Goal: Transaction & Acquisition: Purchase product/service

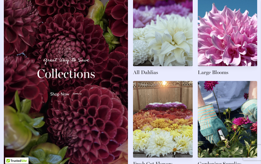
scroll to position [785, 0]
click at [73, 95] on div at bounding box center [76, 94] width 10 height 8
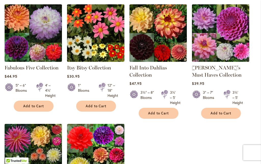
scroll to position [132, 0]
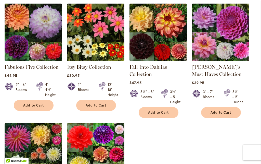
click at [98, 104] on span "Add to Cart" at bounding box center [96, 105] width 21 height 4
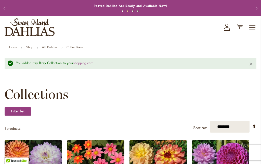
scroll to position [0, 0]
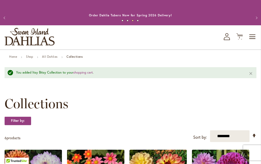
click at [52, 58] on link "All Dahlias" at bounding box center [50, 57] width 16 height 4
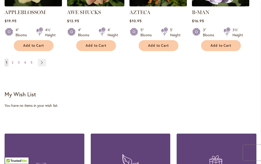
scroll to position [588, 0]
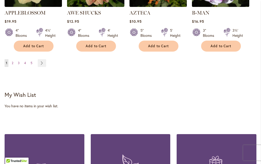
click at [41, 59] on link "Page Next" at bounding box center [42, 63] width 8 height 8
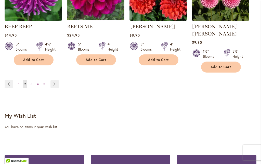
scroll to position [566, 0]
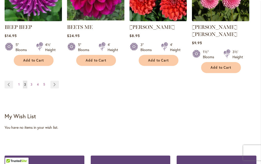
click at [53, 81] on link "Page Next" at bounding box center [55, 85] width 8 height 8
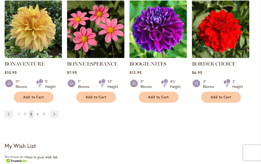
scroll to position [530, 0]
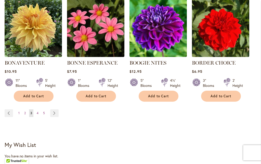
click at [54, 111] on link "Page Next" at bounding box center [54, 113] width 8 height 8
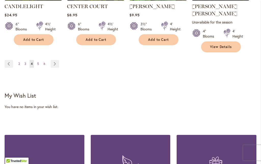
scroll to position [591, 0]
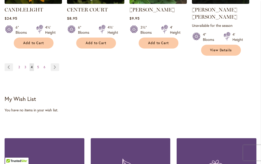
click at [53, 63] on link "Page Next" at bounding box center [55, 67] width 8 height 8
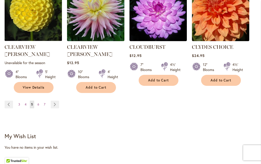
scroll to position [558, 0]
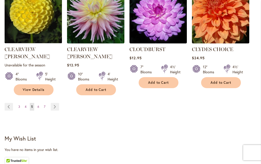
click at [55, 103] on link "Page Next" at bounding box center [55, 107] width 8 height 8
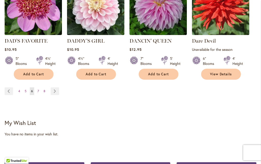
scroll to position [572, 0]
click at [55, 87] on link "Page Next" at bounding box center [55, 91] width 8 height 8
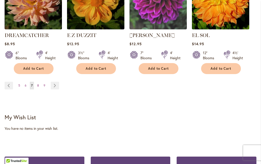
scroll to position [572, 0]
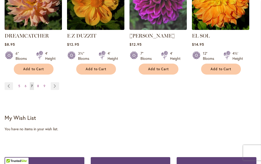
click at [54, 82] on link "Page Next" at bounding box center [55, 86] width 8 height 8
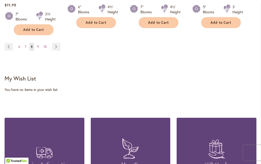
scroll to position [619, 0]
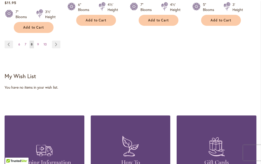
click at [56, 43] on link "Page Next" at bounding box center [56, 45] width 8 height 8
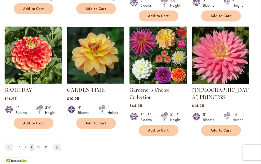
scroll to position [525, 0]
click at [57, 143] on link "Page Next" at bounding box center [57, 147] width 8 height 8
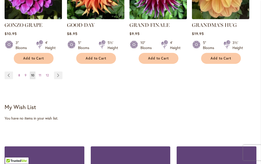
scroll to position [573, 0]
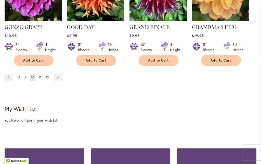
click at [56, 74] on link "Page Next" at bounding box center [58, 78] width 8 height 8
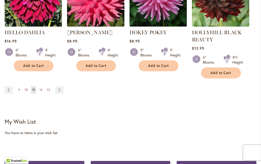
scroll to position [580, 0]
click at [60, 89] on link "Page Next" at bounding box center [59, 90] width 8 height 8
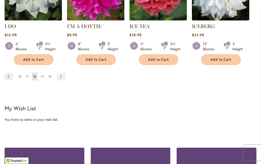
scroll to position [572, 0]
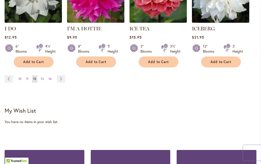
click at [59, 75] on link "Page Next" at bounding box center [61, 79] width 8 height 8
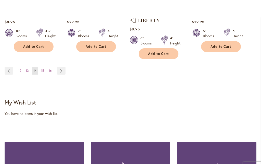
scroll to position [580, 0]
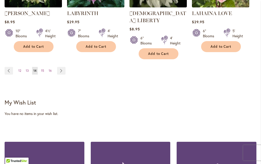
click at [61, 67] on link "Page Next" at bounding box center [61, 71] width 8 height 8
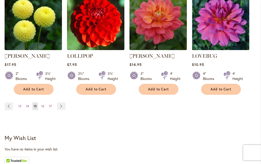
scroll to position [552, 0]
click at [59, 102] on link "Page Next" at bounding box center [61, 106] width 8 height 8
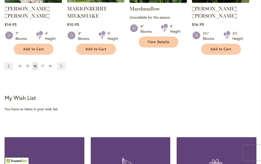
scroll to position [593, 0]
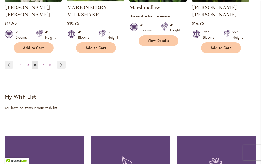
click at [59, 61] on link "Page Next" at bounding box center [61, 65] width 8 height 8
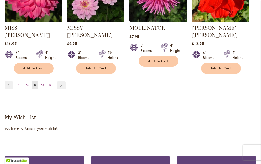
scroll to position [565, 0]
click at [62, 81] on link "Page Next" at bounding box center [61, 85] width 8 height 8
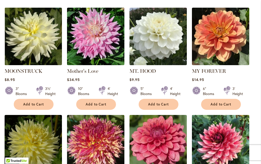
scroll to position [202, 0]
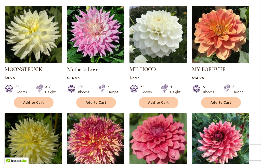
click at [38, 101] on span "Add to Cart" at bounding box center [33, 103] width 21 height 4
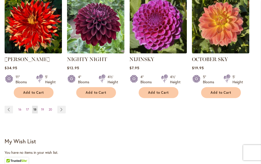
scroll to position [548, 0]
click at [62, 110] on link "Page Next" at bounding box center [61, 110] width 8 height 8
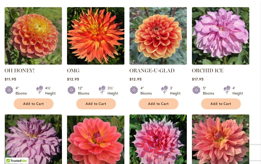
scroll to position [201, 0]
click at [96, 102] on span "Add to Cart" at bounding box center [96, 104] width 21 height 4
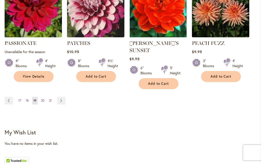
scroll to position [571, 0]
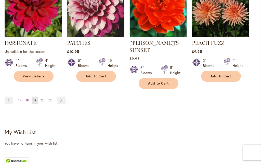
click at [64, 96] on link "Page Next" at bounding box center [61, 100] width 8 height 8
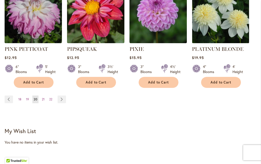
scroll to position [566, 0]
click at [62, 95] on link "Page Next" at bounding box center [62, 99] width 8 height 8
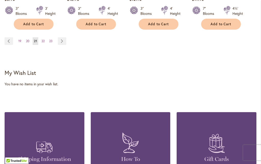
scroll to position [610, 0]
click at [63, 40] on link "Page Next" at bounding box center [62, 41] width 8 height 8
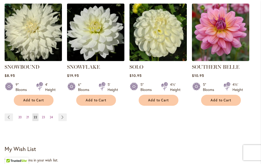
scroll to position [534, 0]
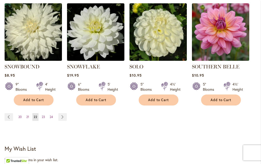
click at [62, 113] on link "Page Next" at bounding box center [62, 117] width 8 height 8
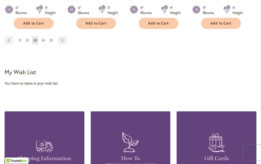
scroll to position [610, 0]
click at [63, 41] on link "Page Next" at bounding box center [62, 41] width 8 height 8
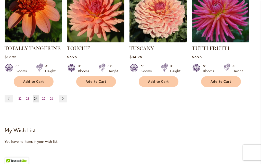
scroll to position [552, 0]
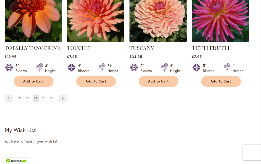
click at [62, 94] on link "Page Next" at bounding box center [63, 98] width 8 height 8
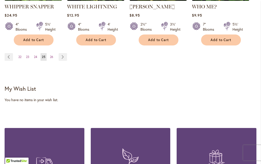
scroll to position [595, 0]
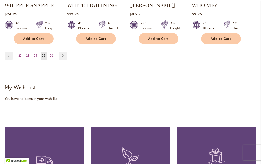
click at [65, 52] on link "Page Next" at bounding box center [63, 56] width 8 height 8
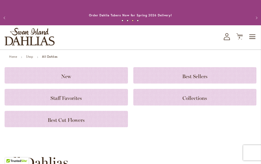
click at [243, 35] on icon "Cart .cls-1 { fill: #231f20; }" at bounding box center [240, 36] width 6 height 6
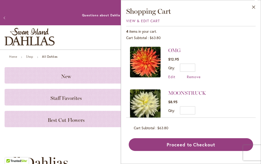
click at [254, 8] on button "Close" at bounding box center [254, 8] width 14 height 16
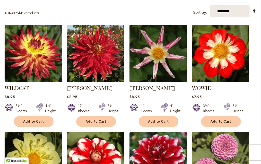
scroll to position [184, 0]
click at [229, 11] on select "**********" at bounding box center [230, 11] width 40 height 12
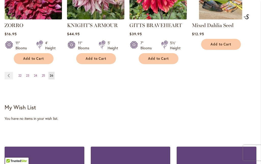
scroll to position [461, 0]
click at [44, 75] on span "25" at bounding box center [43, 76] width 3 height 4
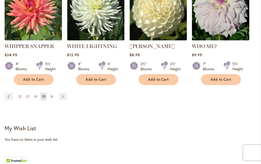
scroll to position [554, 0]
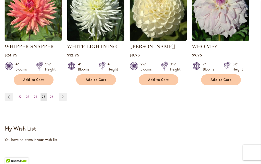
click at [37, 95] on span "24" at bounding box center [35, 97] width 3 height 4
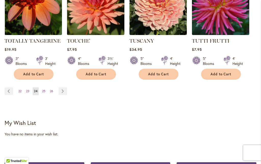
scroll to position [559, 0]
click at [30, 88] on link "Page 23" at bounding box center [28, 92] width 6 height 8
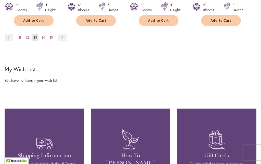
scroll to position [612, 0]
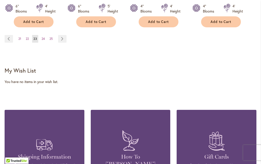
click at [28, 37] on span "22" at bounding box center [27, 39] width 3 height 4
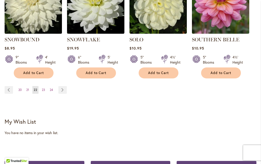
scroll to position [561, 0]
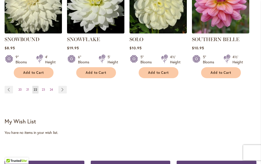
click at [27, 88] on span "21" at bounding box center [27, 90] width 3 height 4
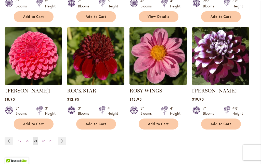
scroll to position [510, 0]
click at [26, 139] on span "20" at bounding box center [27, 141] width 3 height 4
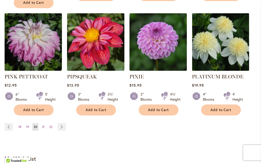
scroll to position [538, 0]
click at [28, 125] on span "19" at bounding box center [27, 127] width 3 height 4
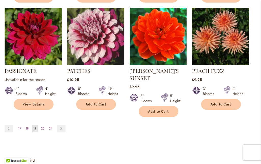
scroll to position [530, 0]
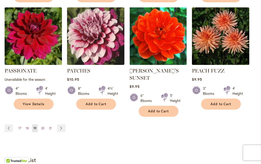
click at [27, 126] on span "18" at bounding box center [27, 128] width 3 height 4
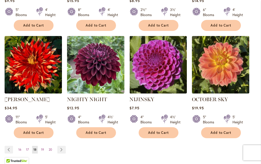
scroll to position [495, 0]
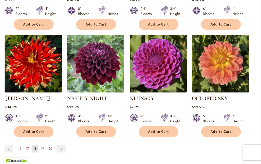
click at [28, 147] on span "17" at bounding box center [27, 149] width 3 height 4
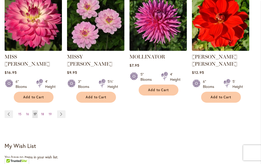
scroll to position [548, 0]
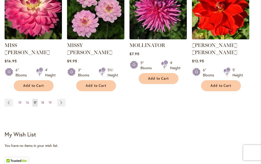
click at [28, 101] on span "16" at bounding box center [27, 103] width 3 height 4
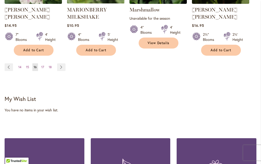
scroll to position [595, 0]
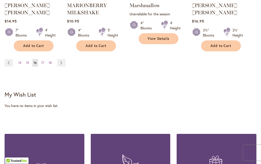
click at [27, 61] on span "15" at bounding box center [27, 63] width 3 height 4
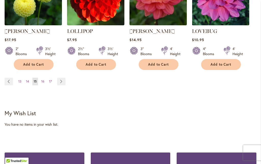
scroll to position [592, 0]
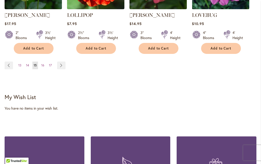
click at [27, 63] on span "14" at bounding box center [27, 65] width 3 height 4
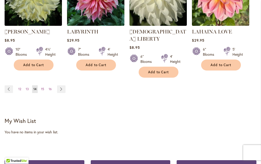
scroll to position [562, 0]
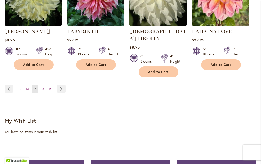
click at [29, 85] on link "Page 13" at bounding box center [28, 89] width 6 height 8
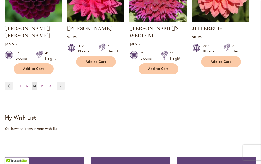
scroll to position [577, 0]
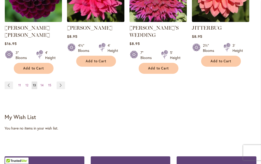
click at [27, 83] on span "12" at bounding box center [27, 85] width 3 height 4
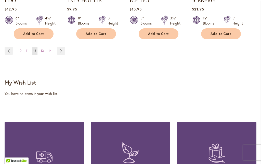
scroll to position [601, 0]
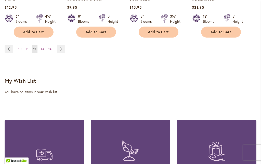
click at [28, 47] on span "11" at bounding box center [27, 49] width 3 height 4
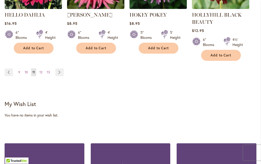
scroll to position [598, 0]
click at [27, 72] on span "10" at bounding box center [26, 72] width 3 height 4
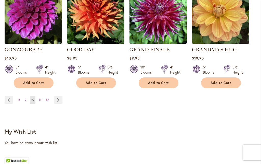
scroll to position [551, 0]
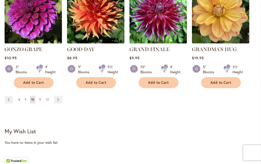
click at [26, 98] on span "9" at bounding box center [26, 100] width 2 height 4
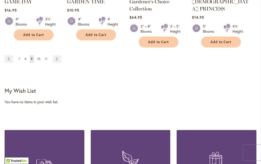
scroll to position [613, 0]
click at [26, 57] on span "8" at bounding box center [26, 59] width 2 height 4
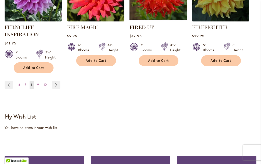
scroll to position [580, 0]
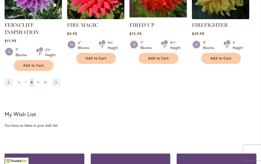
click at [27, 80] on link "Page 7" at bounding box center [25, 83] width 4 height 8
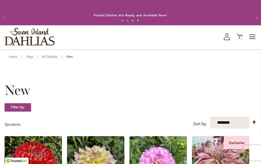
click at [55, 55] on link "All Dahlias" at bounding box center [50, 57] width 16 height 4
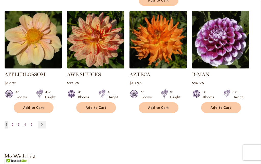
scroll to position [526, 0]
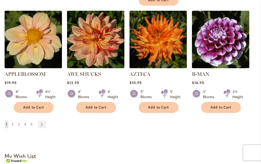
click at [16, 120] on ul "You're currently reading page 1 Page 2 Page 3 Page 4 Page 5 Page Next" at bounding box center [27, 124] width 44 height 8
click at [14, 120] on link "Page 2" at bounding box center [12, 124] width 4 height 8
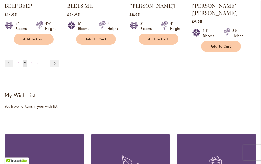
scroll to position [587, 0]
click at [31, 61] on span "3" at bounding box center [32, 63] width 2 height 4
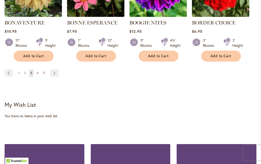
scroll to position [571, 0]
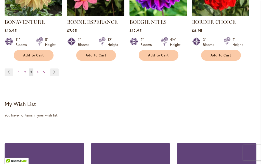
click at [39, 72] on link "Page 4" at bounding box center [37, 72] width 4 height 8
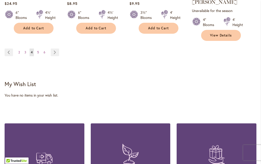
scroll to position [606, 0]
click at [38, 50] on span "5" at bounding box center [38, 52] width 2 height 4
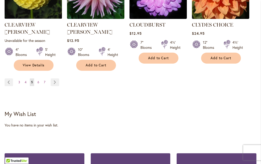
scroll to position [583, 0]
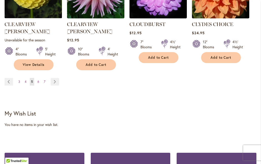
click at [39, 80] on span "6" at bounding box center [39, 82] width 2 height 4
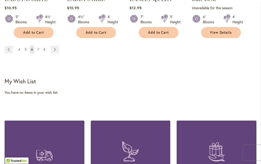
scroll to position [614, 0]
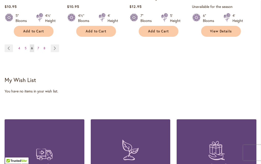
click at [39, 46] on span "7" at bounding box center [39, 48] width 2 height 4
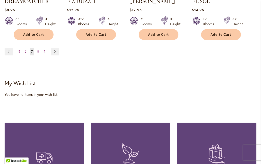
scroll to position [606, 0]
click at [39, 48] on link "Page 8" at bounding box center [38, 52] width 4 height 8
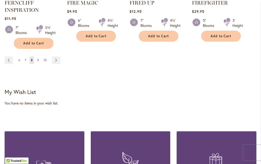
scroll to position [604, 0]
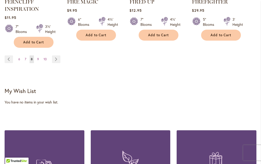
click at [40, 58] on link "Page 9" at bounding box center [38, 59] width 4 height 8
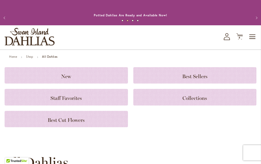
click at [256, 35] on span "Toggle Nav" at bounding box center [253, 37] width 8 height 10
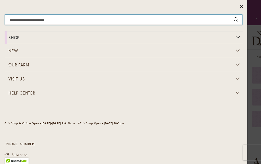
click at [16, 20] on input "Search" at bounding box center [123, 20] width 237 height 10
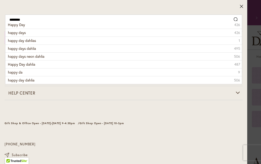
click at [21, 42] on span "happy day dahlias" at bounding box center [22, 40] width 28 height 5
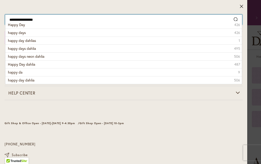
type input "**********"
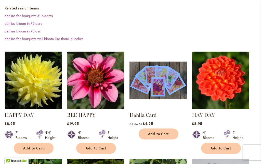
scroll to position [165, 0]
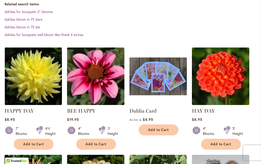
click at [37, 143] on span "Add to Cart" at bounding box center [33, 144] width 21 height 4
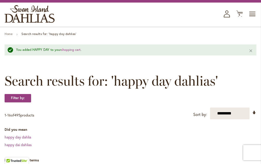
scroll to position [0, 0]
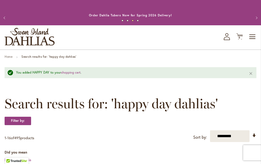
click at [240, 33] on icon "Cart .cls-1 { fill: #231f20; }" at bounding box center [240, 36] width 6 height 6
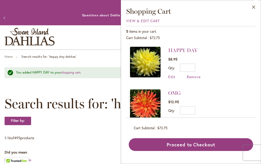
click at [149, 107] on img at bounding box center [145, 104] width 31 height 31
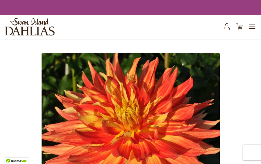
click at [148, 103] on img at bounding box center [131, 142] width 178 height 179
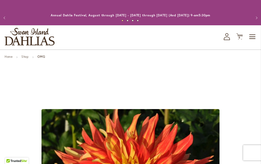
scroll to position [1, 0]
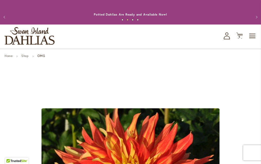
click at [240, 34] on icon at bounding box center [240, 36] width 6 height 6
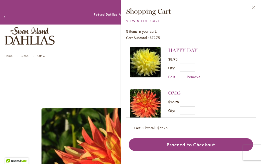
scroll to position [0, 0]
click at [254, 7] on button "Close" at bounding box center [254, 8] width 14 height 16
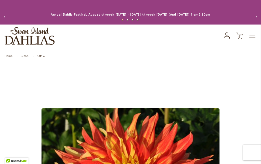
click at [255, 35] on span "Toggle Nav" at bounding box center [253, 36] width 8 height 10
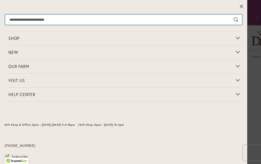
click at [20, 19] on input "Search" at bounding box center [123, 20] width 237 height 10
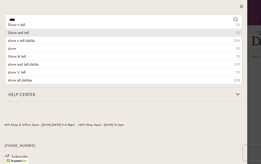
click at [23, 36] on li "Show and tell 50" at bounding box center [123, 33] width 237 height 8
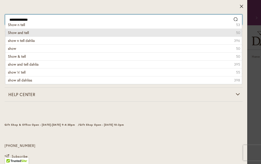
type input "**********"
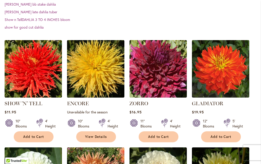
scroll to position [165, 0]
click at [35, 132] on button "Add to Cart" at bounding box center [34, 136] width 40 height 11
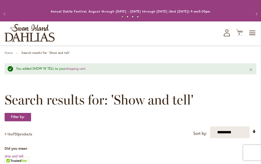
scroll to position [4, 0]
click at [244, 33] on div "Toggle Nav Shop All Shop Dahlia Tubers Collections Fresh Cut Dahlias Gardening …" at bounding box center [130, 33] width 261 height 24
click at [239, 29] on icon "Cart .cls-1 { fill: #231f20; }" at bounding box center [240, 32] width 6 height 6
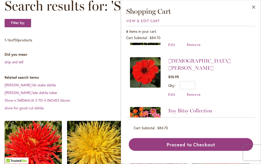
scroll to position [98, 0]
click at [198, 151] on button "Proceed to Checkout" at bounding box center [191, 144] width 125 height 13
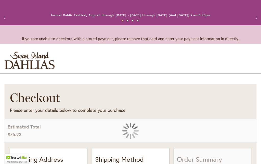
select select "**"
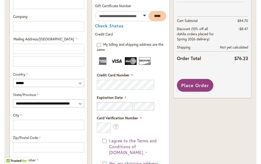
scroll to position [275, 0]
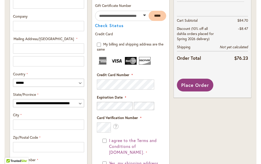
click at [194, 82] on span "Place Order" at bounding box center [195, 85] width 28 height 6
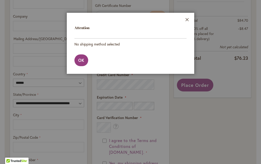
click at [82, 59] on span "OK" at bounding box center [81, 59] width 6 height 5
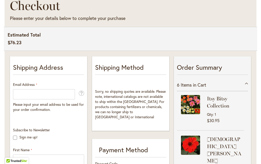
scroll to position [92, 0]
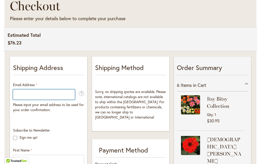
click at [19, 91] on input "Email Address" at bounding box center [44, 94] width 62 height 10
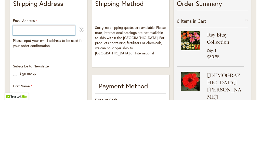
type input "**********"
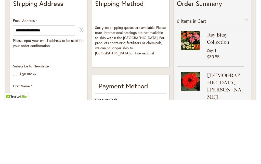
scroll to position [156, 0]
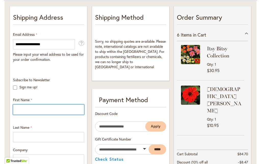
click at [27, 106] on input "First Name" at bounding box center [48, 109] width 71 height 10
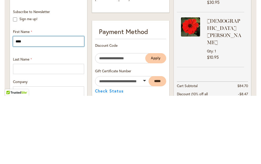
type input "****"
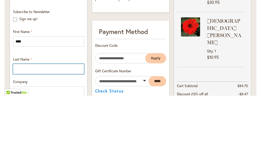
click at [19, 132] on input "Last Name" at bounding box center [48, 137] width 71 height 10
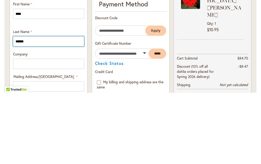
scroll to position [174, 0]
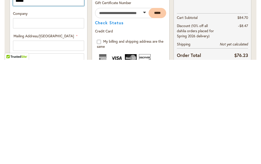
type input "******"
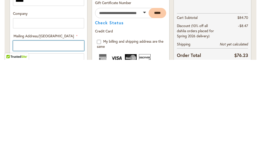
click at [14, 145] on input "Mailing Address/PO BOX: Line 1" at bounding box center [48, 150] width 71 height 10
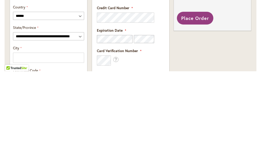
scroll to position [250, 0]
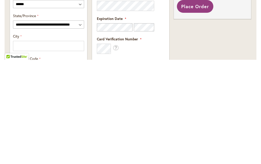
type input "**********"
click at [79, 125] on select "**********" at bounding box center [48, 129] width 71 height 8
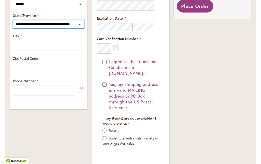
select select "**"
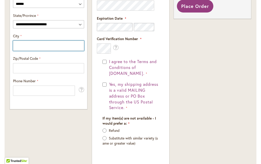
click at [22, 41] on input "City" at bounding box center [48, 46] width 71 height 10
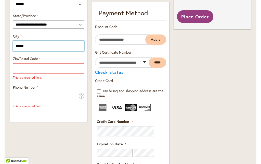
type input "******"
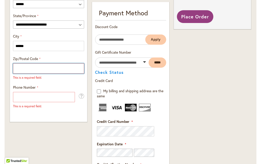
click at [18, 65] on input "Zip/Postal Code" at bounding box center [48, 68] width 71 height 10
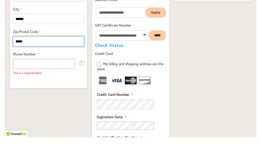
type input "*****"
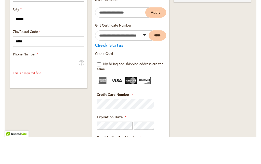
click at [18, 86] on input "Phone Number" at bounding box center [44, 91] width 62 height 10
type input "**********"
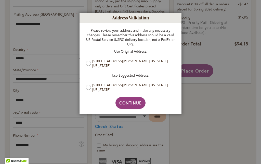
scroll to position [299, 0]
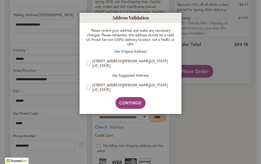
click at [132, 102] on span "Continue" at bounding box center [130, 102] width 23 height 5
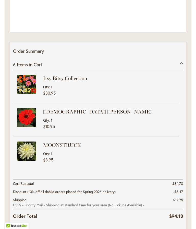
scroll to position [837, 0]
click at [180, 65] on div "6 Items in Cart" at bounding box center [98, 64] width 170 height 13
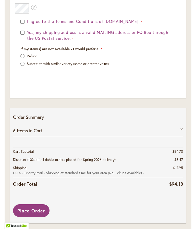
scroll to position [772, 0]
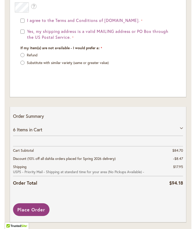
click at [34, 164] on span "Place Order" at bounding box center [31, 210] width 28 height 6
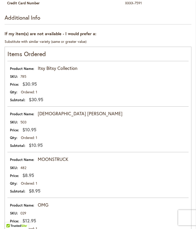
scroll to position [263, 0]
click at [113, 225] on td "$12.95" at bounding box center [97, 221] width 181 height 8
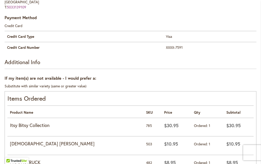
scroll to position [219, 0]
click at [25, 123] on strong "Itsy Bitsy Collection" at bounding box center [75, 125] width 131 height 7
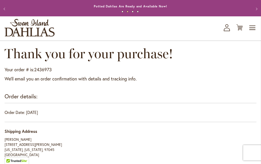
scroll to position [0, 0]
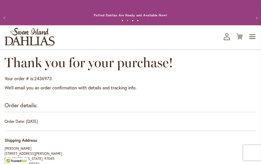
click at [196, 34] on icon "Cart .cls-1 { fill: #231f20; }" at bounding box center [240, 36] width 6 height 6
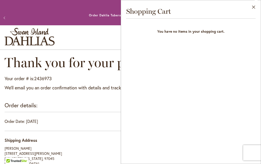
click at [196, 4] on button "Close" at bounding box center [254, 8] width 14 height 16
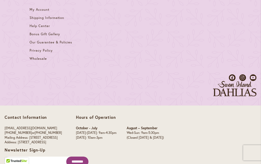
scroll to position [622, 0]
